Goal: Task Accomplishment & Management: Manage account settings

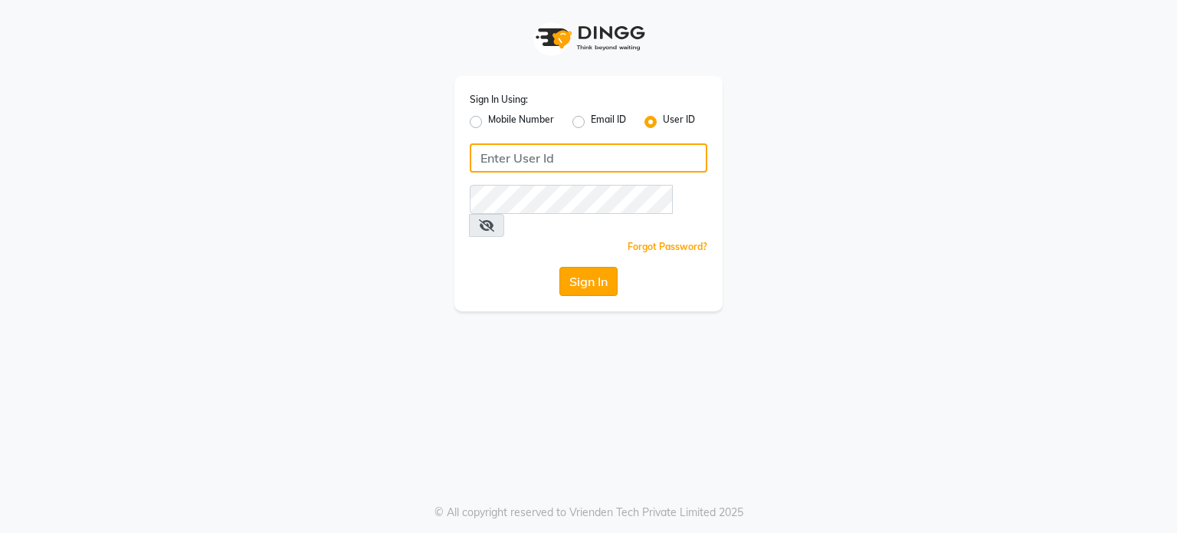
type input "primeexotica"
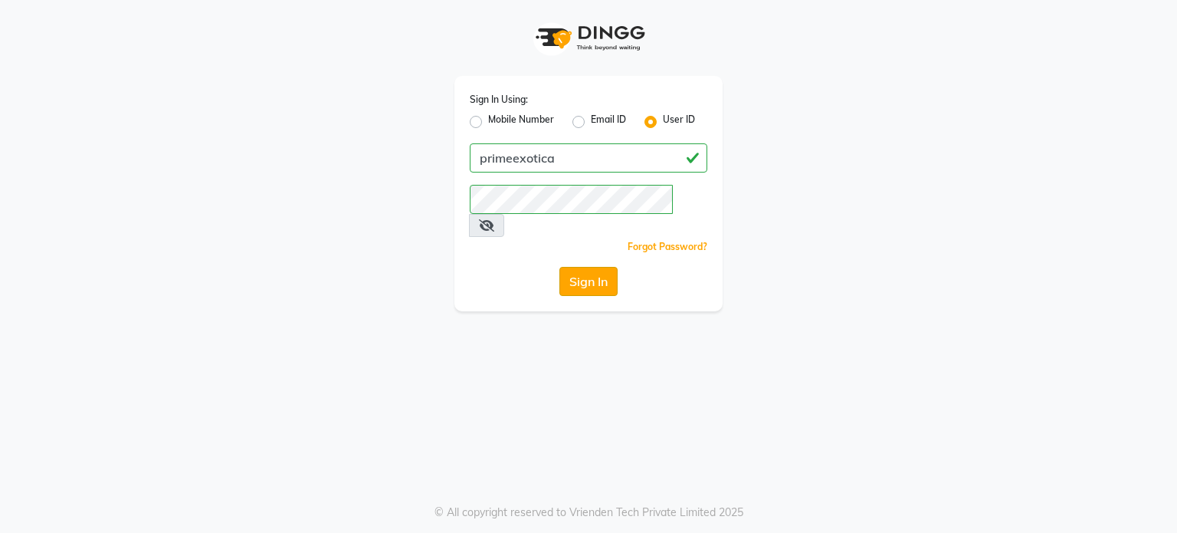
click at [601, 267] on button "Sign In" at bounding box center [589, 281] width 58 height 29
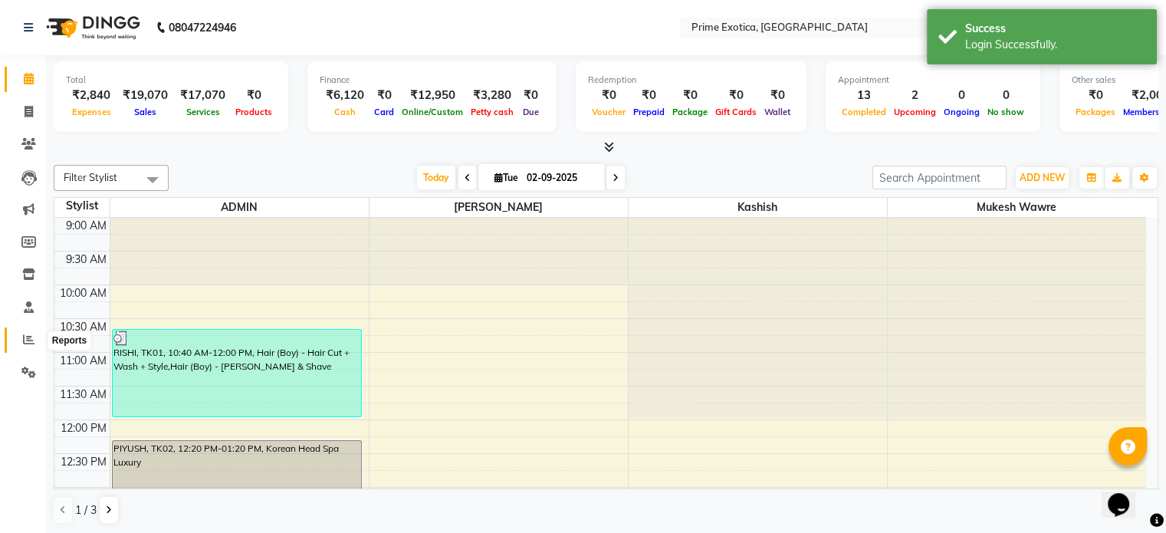
click at [36, 340] on span at bounding box center [28, 340] width 27 height 18
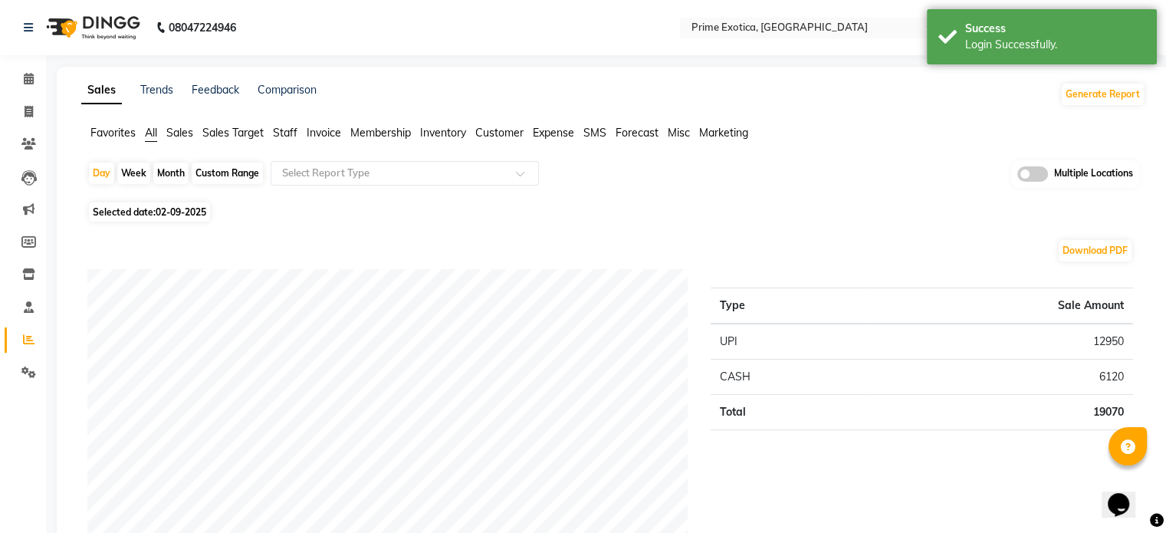
click at [1033, 169] on span at bounding box center [1032, 173] width 31 height 15
click at [1017, 176] on input "checkbox" at bounding box center [1017, 176] width 0 height 0
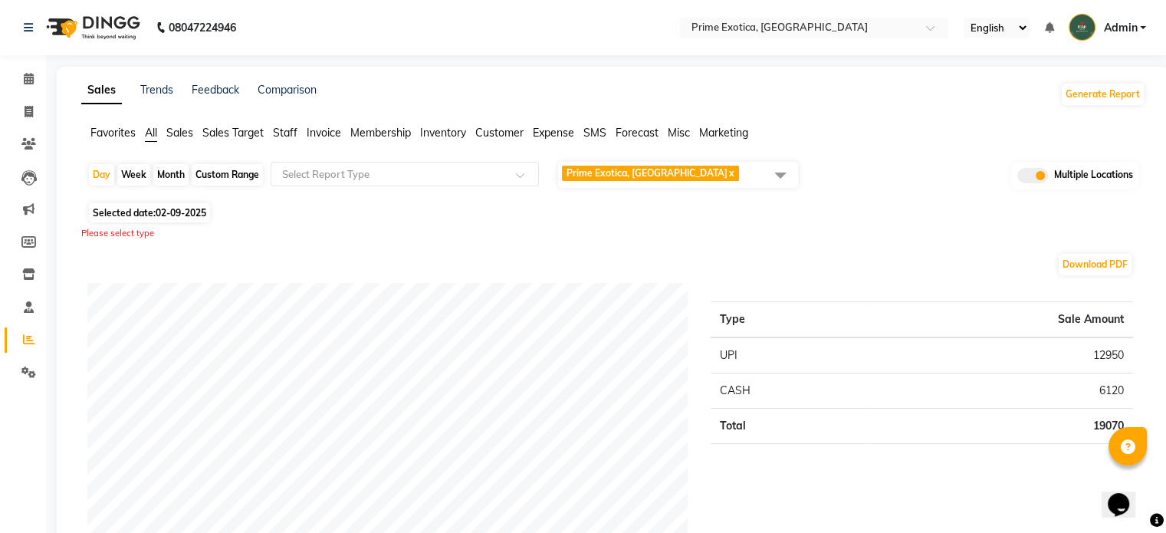
click at [786, 170] on span at bounding box center [780, 174] width 31 height 29
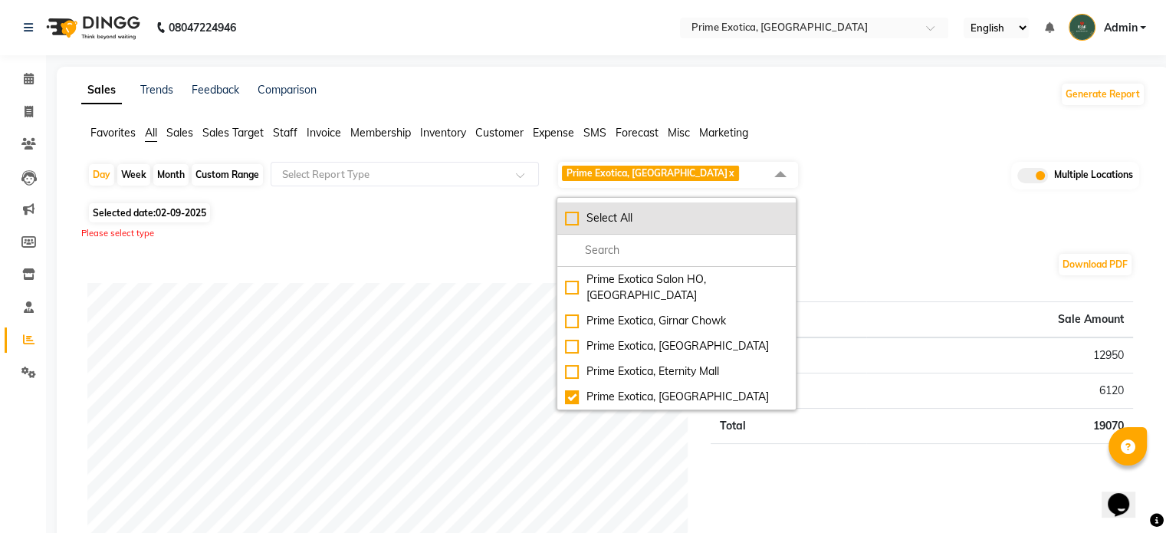
click at [698, 209] on li "Select All" at bounding box center [676, 218] width 238 height 32
checkbox input "true"
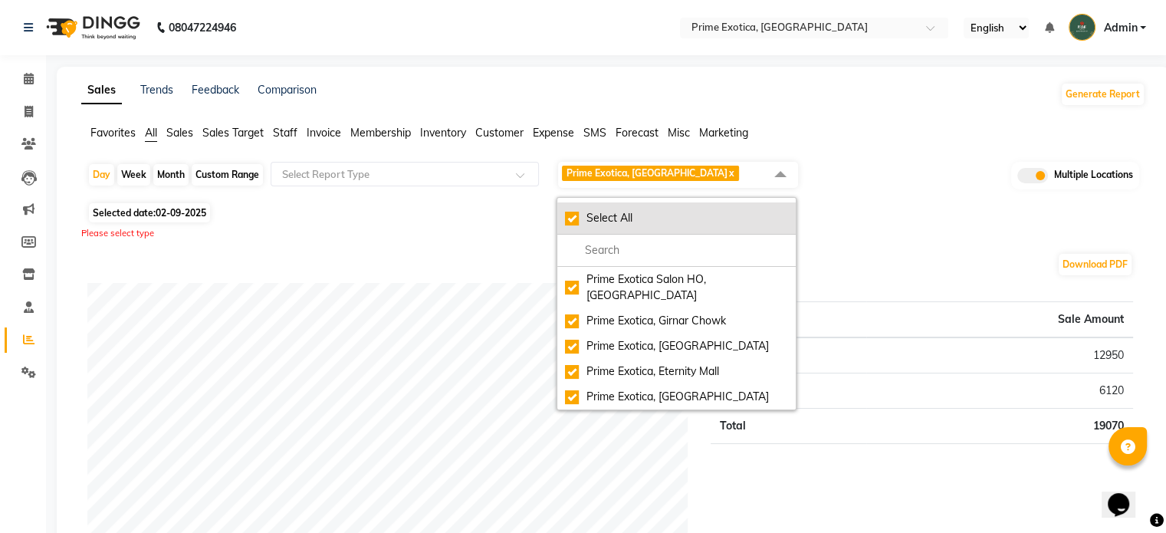
checkbox input "true"
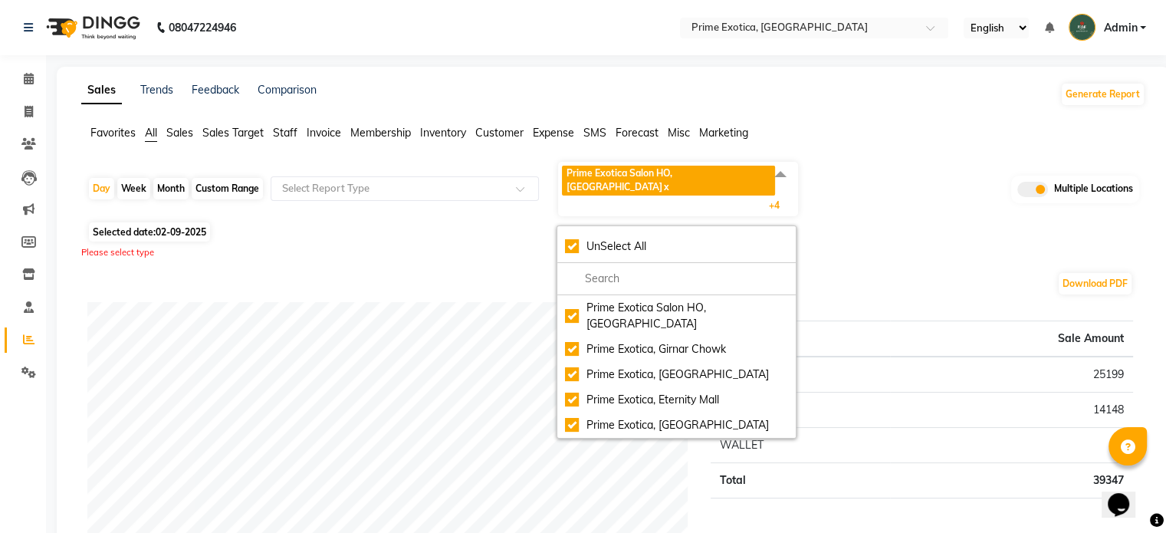
click at [862, 246] on div "Please select type" at bounding box center [613, 252] width 1064 height 13
